Goal: Check status: Check status

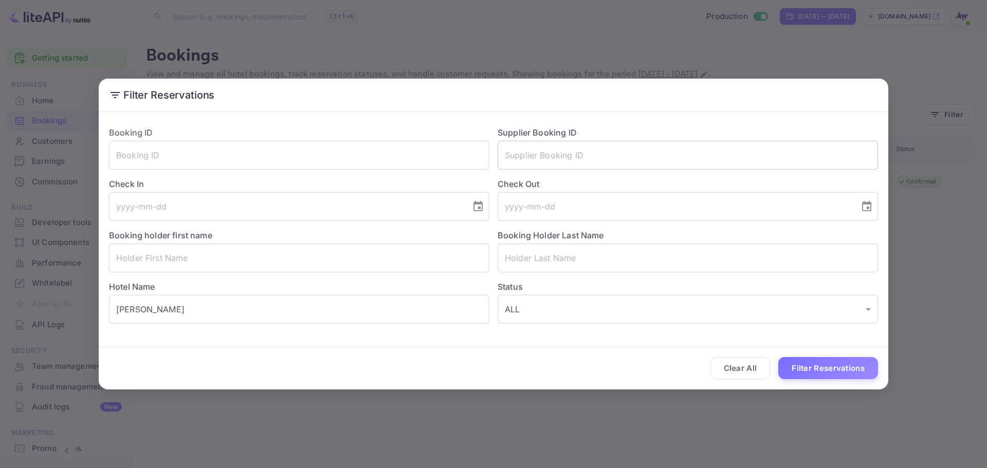
click at [547, 152] on input "text" at bounding box center [688, 155] width 380 height 29
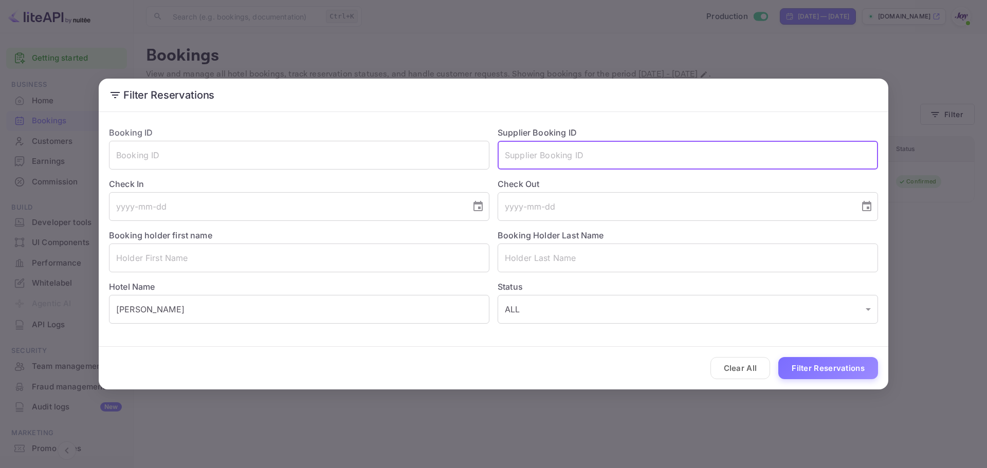
paste input "8992661"
type input "8992661"
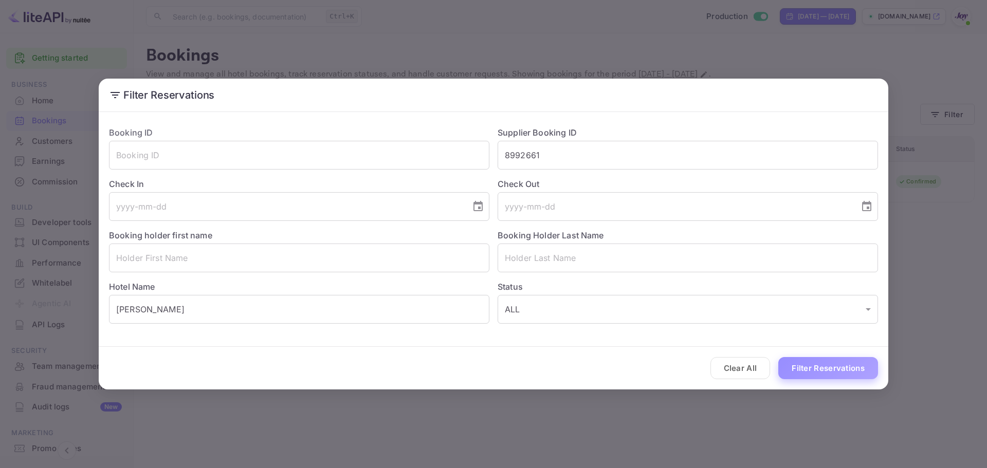
click at [822, 364] on button "Filter Reservations" at bounding box center [828, 368] width 100 height 22
click at [282, 318] on input "[PERSON_NAME]" at bounding box center [299, 309] width 380 height 29
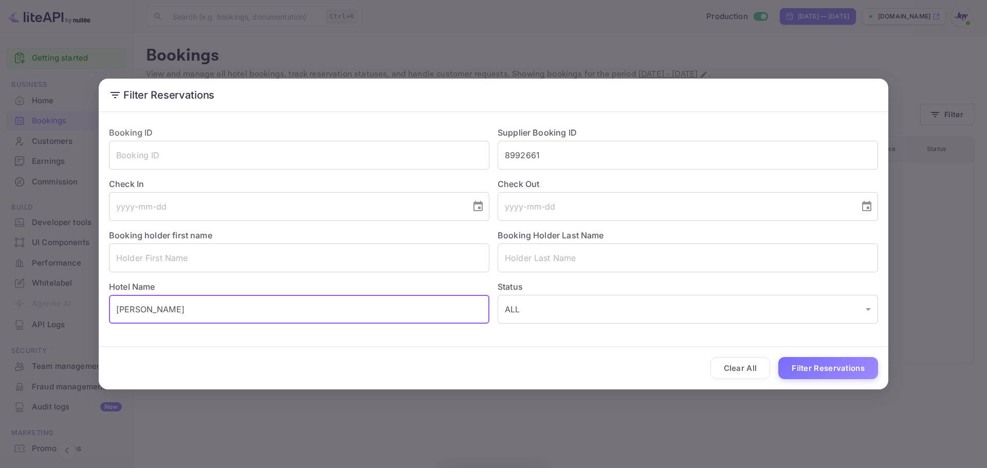
click at [282, 318] on input "[PERSON_NAME]" at bounding box center [299, 309] width 380 height 29
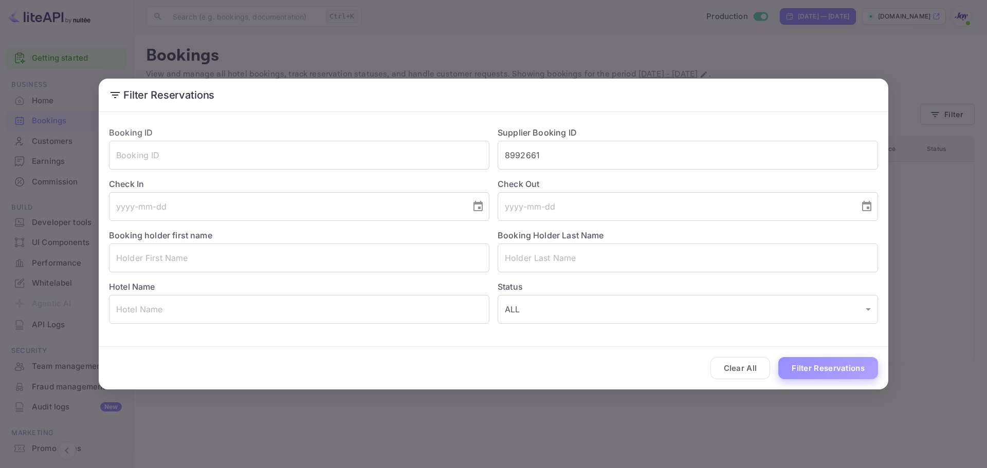
click at [852, 365] on button "Filter Reservations" at bounding box center [828, 368] width 100 height 22
